Goal: Transaction & Acquisition: Purchase product/service

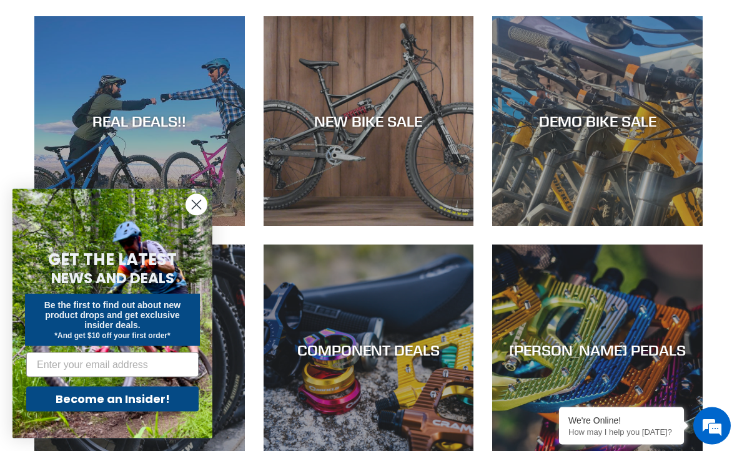
scroll to position [227, 0]
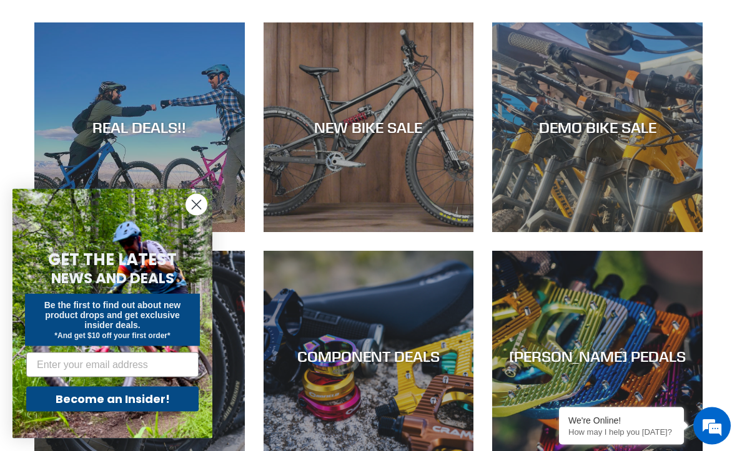
click at [200, 209] on icon "Close dialog" at bounding box center [196, 205] width 9 height 9
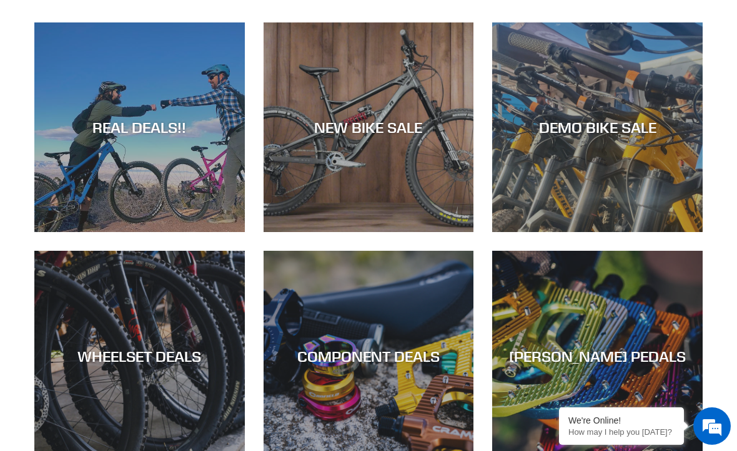
click at [159, 129] on div "REAL DEALS!!" at bounding box center [139, 128] width 210 height 18
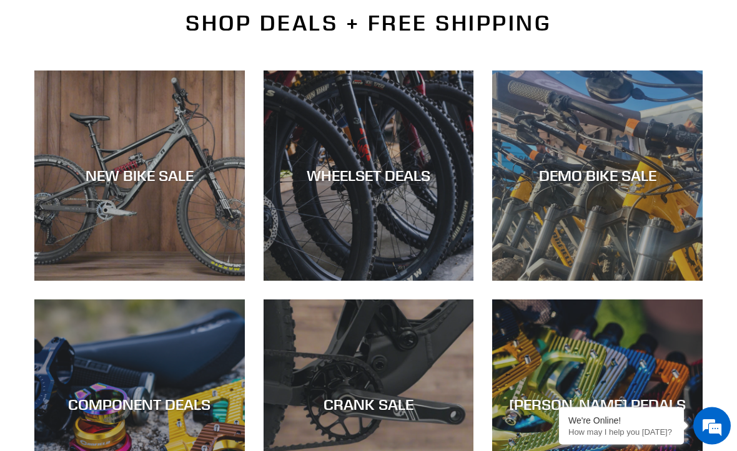
scroll to position [298, 0]
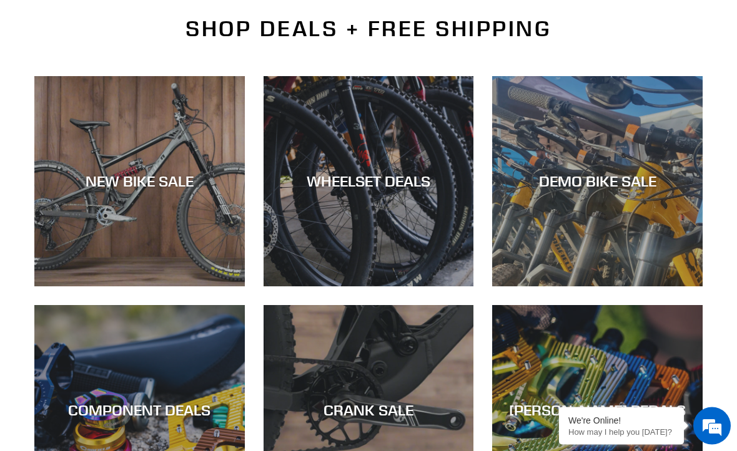
click at [152, 179] on div "NEW BIKE SALE" at bounding box center [139, 182] width 210 height 18
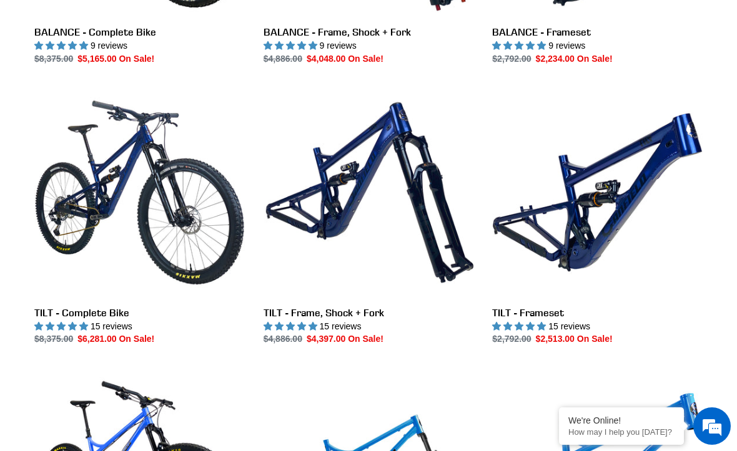
scroll to position [1405, 0]
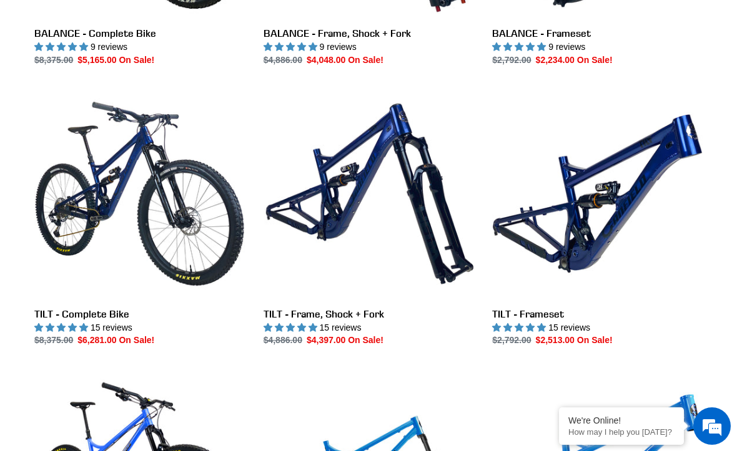
click at [611, 190] on link "TILT - Frameset" at bounding box center [597, 218] width 210 height 258
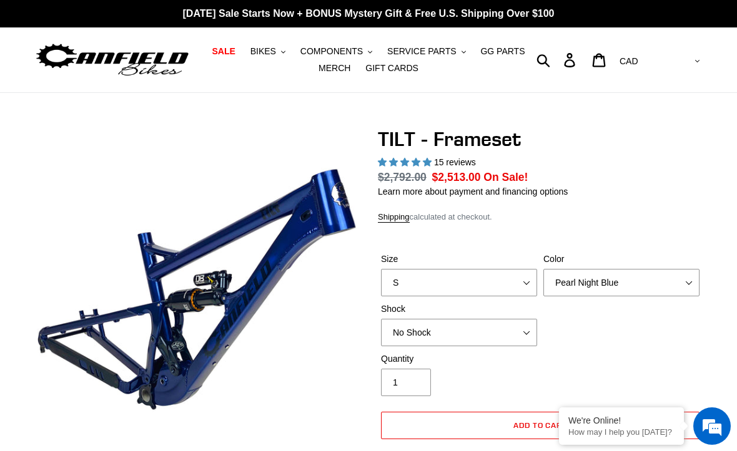
select select "highest-rating"
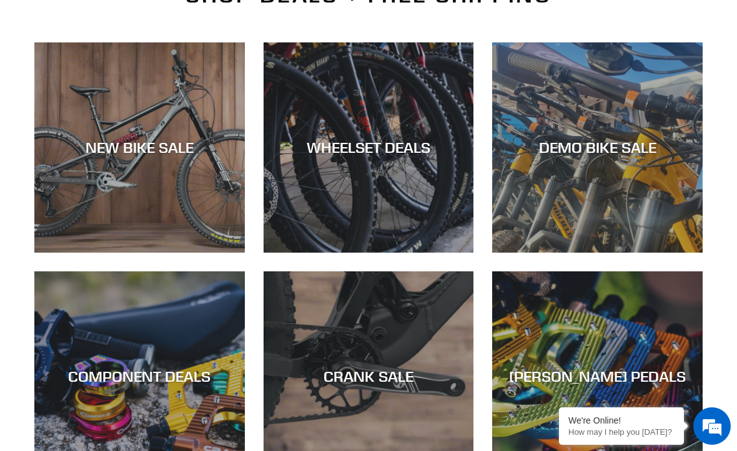
click at [604, 253] on div "DEMO BIKE SALE" at bounding box center [597, 253] width 210 height 0
